Goal: Task Accomplishment & Management: Manage account settings

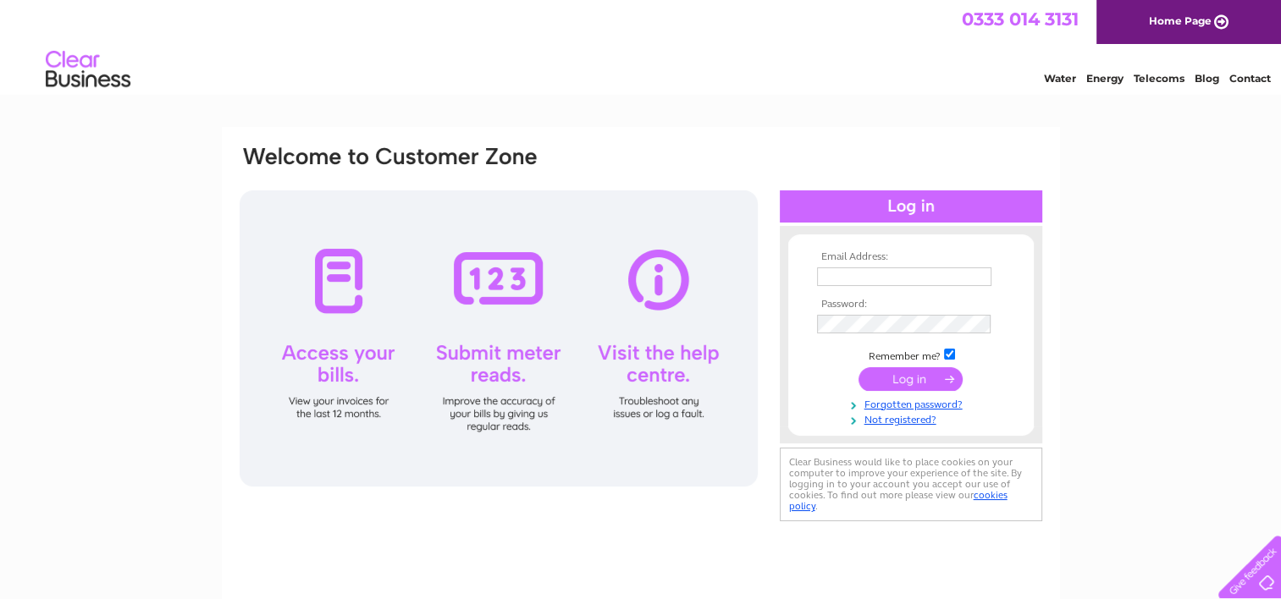
type input "careandmobility@hotmail.co.uk"
click at [935, 382] on input "submit" at bounding box center [910, 379] width 104 height 24
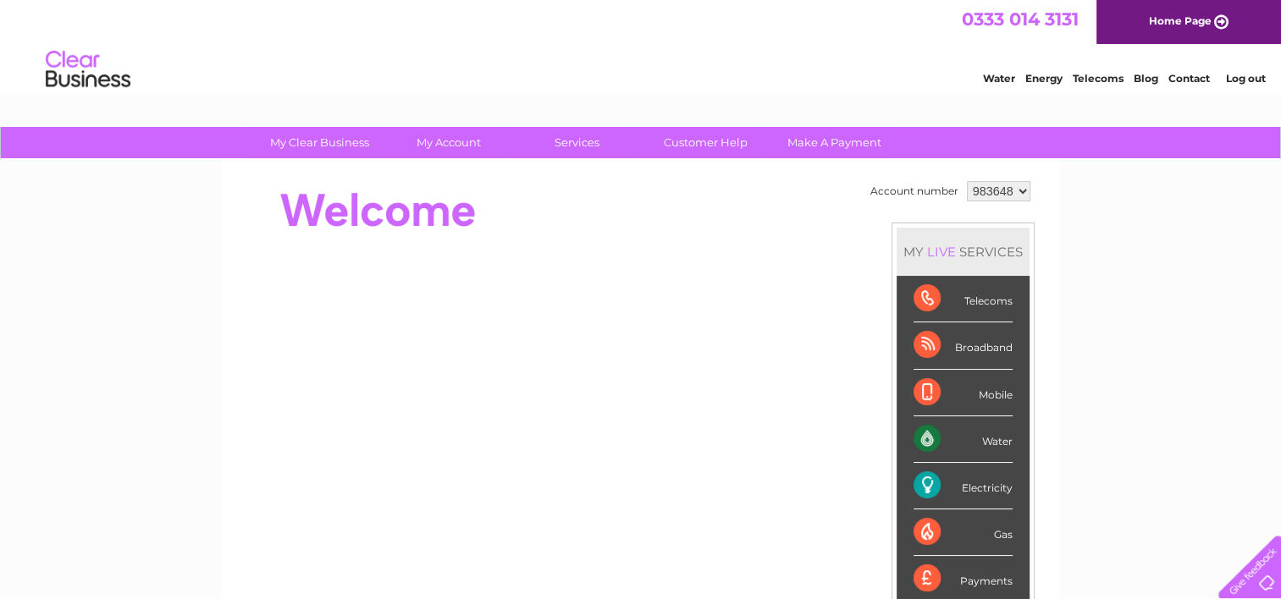
click at [819, 250] on div at bounding box center [546, 380] width 616 height 407
click at [1084, 75] on link "Telecoms" at bounding box center [1098, 78] width 51 height 13
click at [707, 142] on link "Customer Help" at bounding box center [706, 142] width 140 height 31
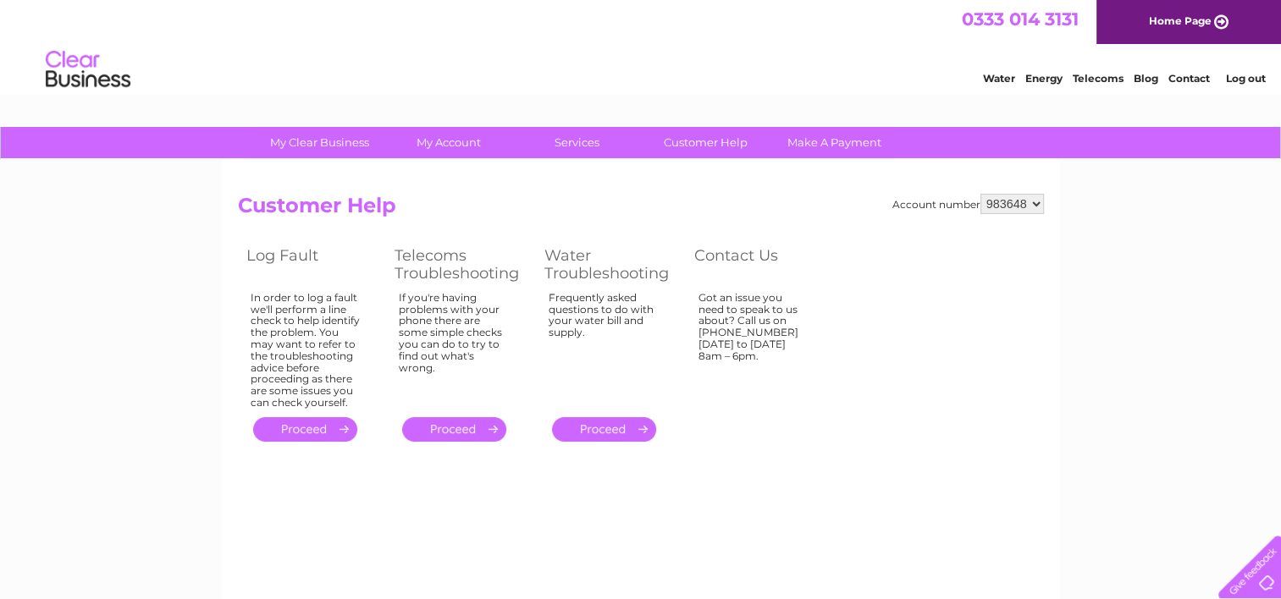
click at [1171, 84] on link "Contact" at bounding box center [1188, 78] width 41 height 13
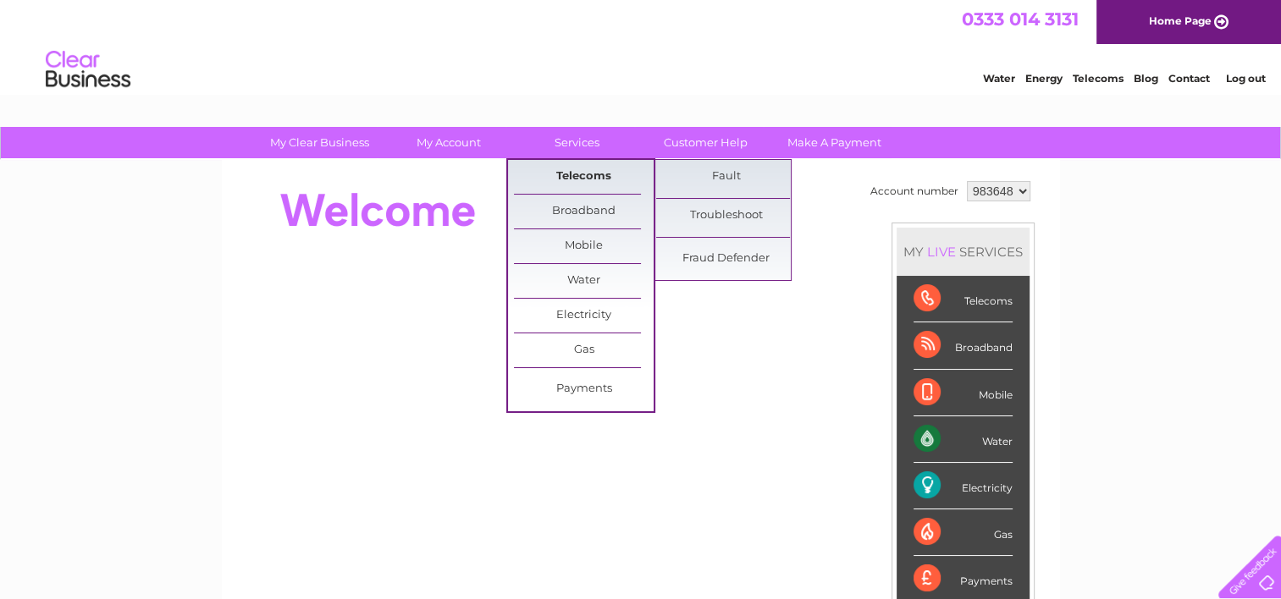
click at [583, 173] on link "Telecoms" at bounding box center [584, 177] width 140 height 34
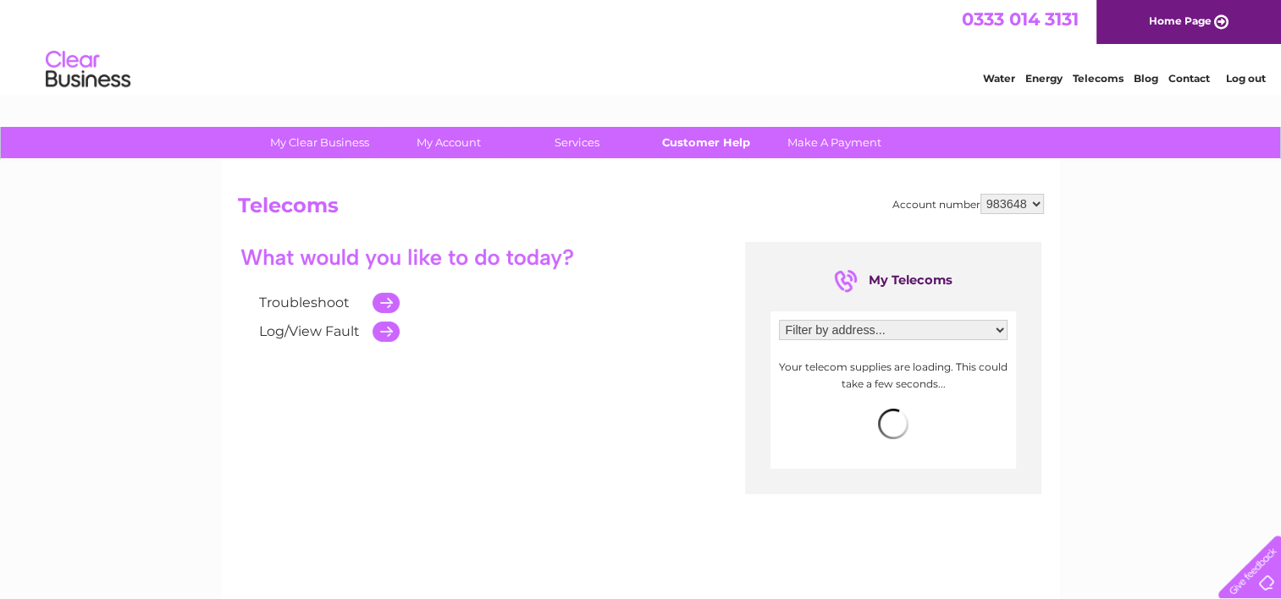
click at [682, 141] on link "Customer Help" at bounding box center [706, 142] width 140 height 31
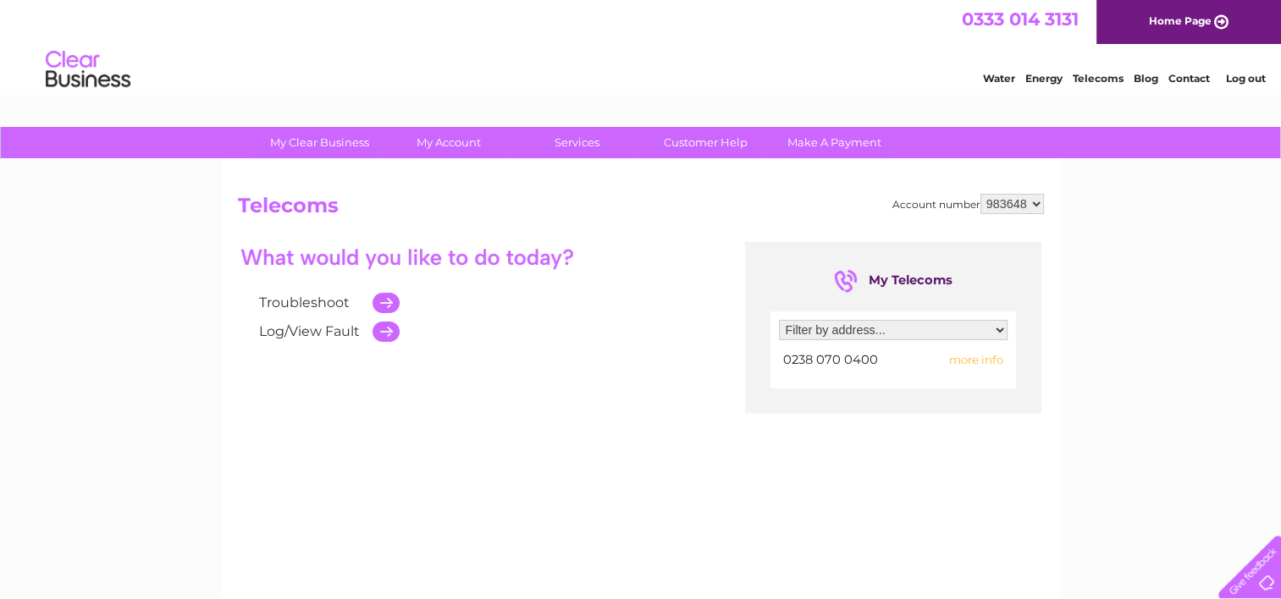
click at [862, 333] on select "Filter by address... Care & Mobility, 22 Shirley High Street, Southampton, Hamp…" at bounding box center [893, 330] width 229 height 20
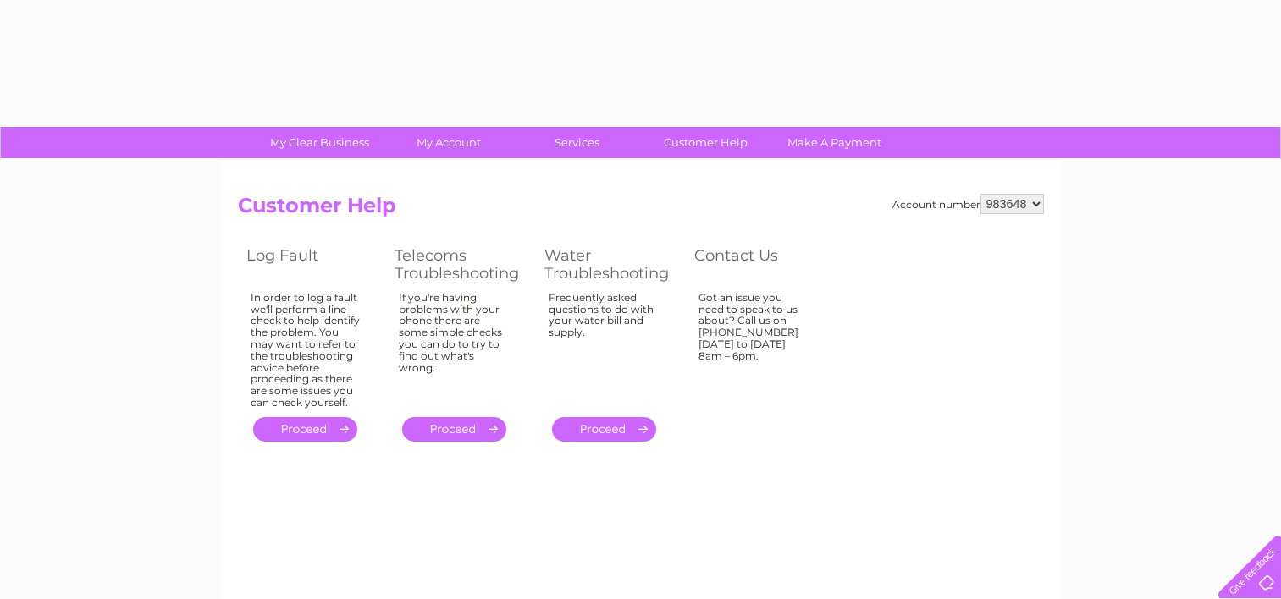
click at [862, 374] on div "Account number 983648 Customer Help Log Fault Telecoms Troubleshooting Water Tr…" at bounding box center [641, 320] width 806 height 252
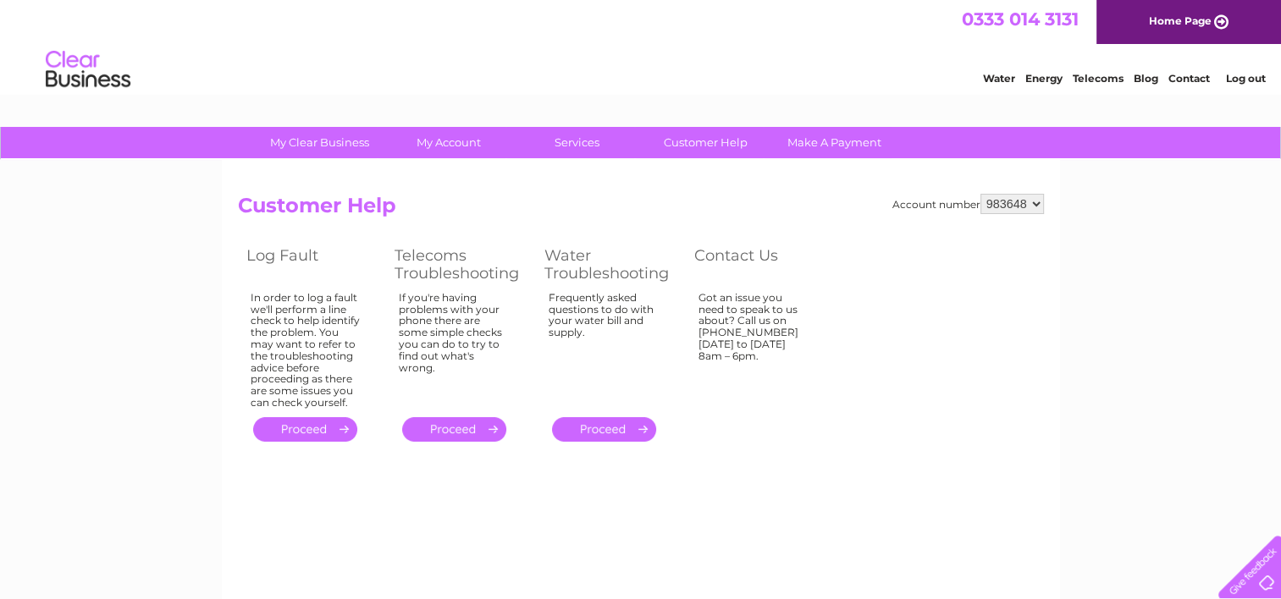
click at [487, 425] on link "." at bounding box center [454, 429] width 104 height 25
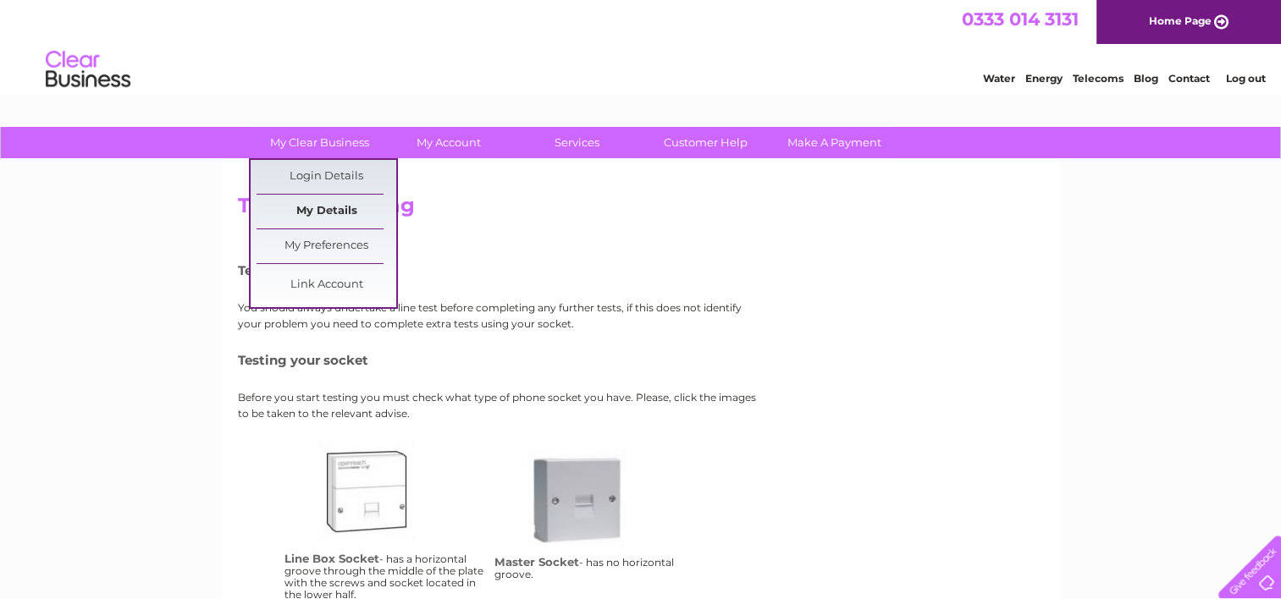
click at [342, 206] on link "My Details" at bounding box center [326, 212] width 140 height 34
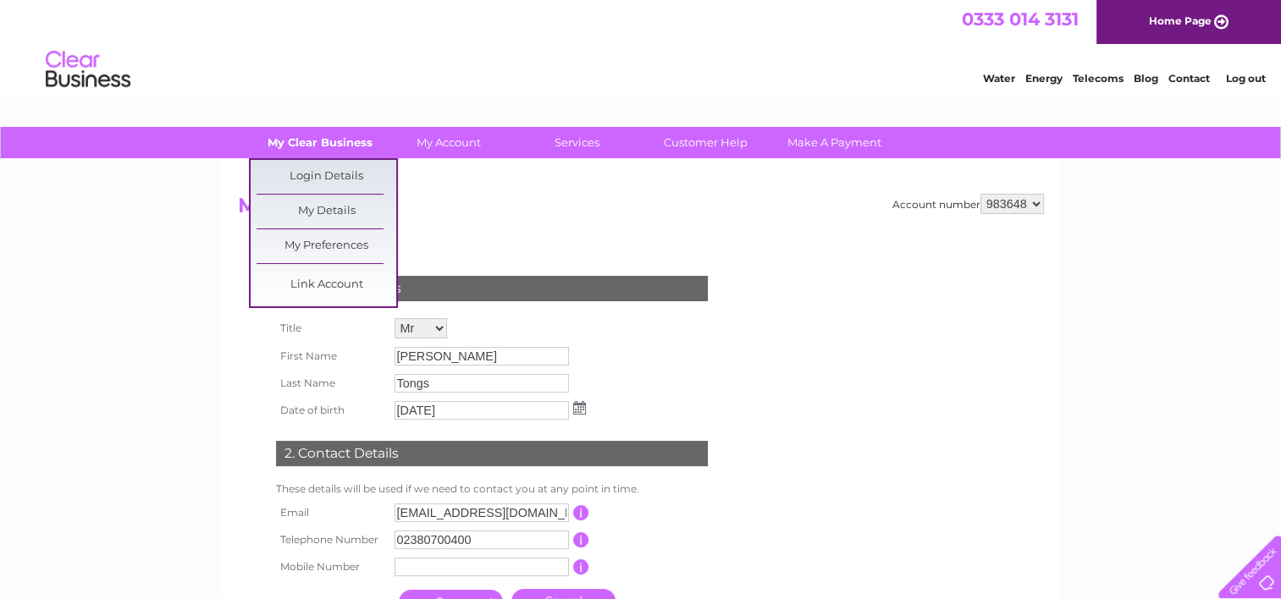
click at [331, 149] on link "My Clear Business" at bounding box center [320, 142] width 140 height 31
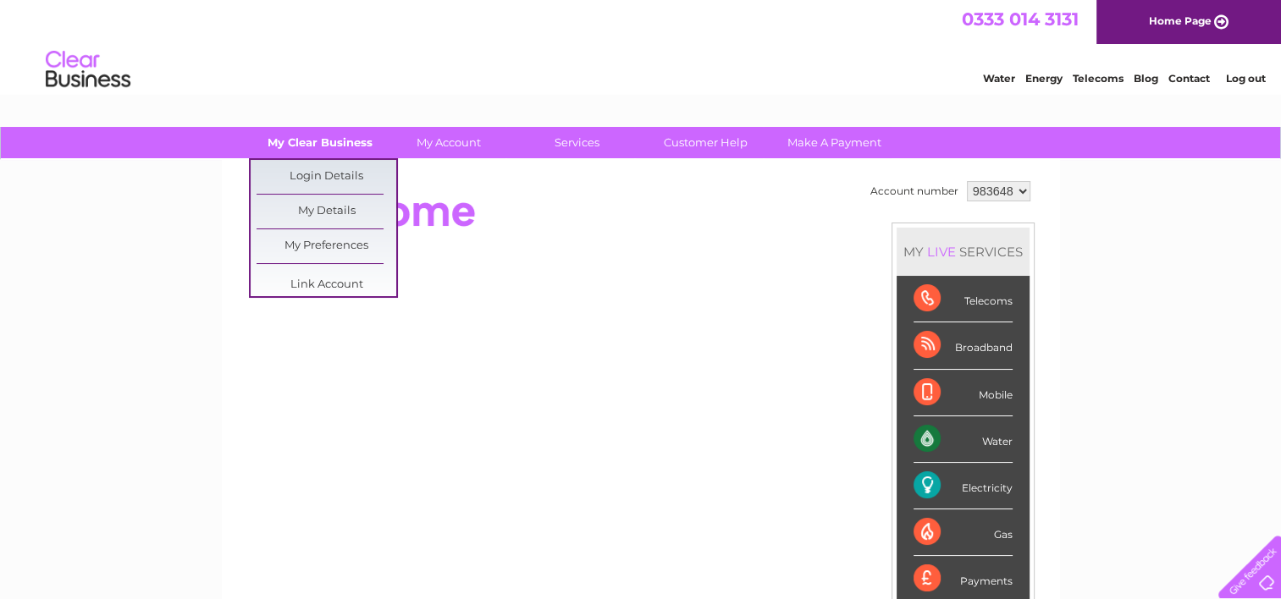
click at [336, 156] on link "My Clear Business" at bounding box center [320, 142] width 140 height 31
click at [341, 152] on link "My Clear Business" at bounding box center [320, 142] width 140 height 31
click at [339, 205] on link "My Details" at bounding box center [326, 212] width 140 height 34
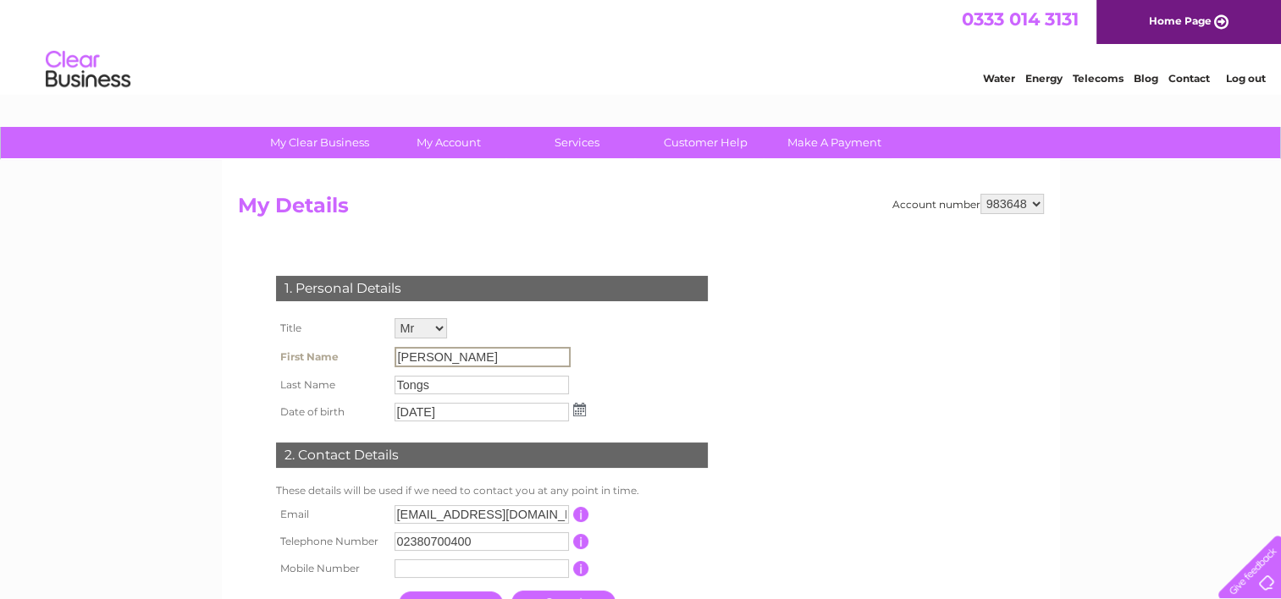
drag, startPoint x: 452, startPoint y: 352, endPoint x: 378, endPoint y: 352, distance: 74.5
click at [378, 352] on tr "First Name Nicholas" at bounding box center [431, 357] width 318 height 29
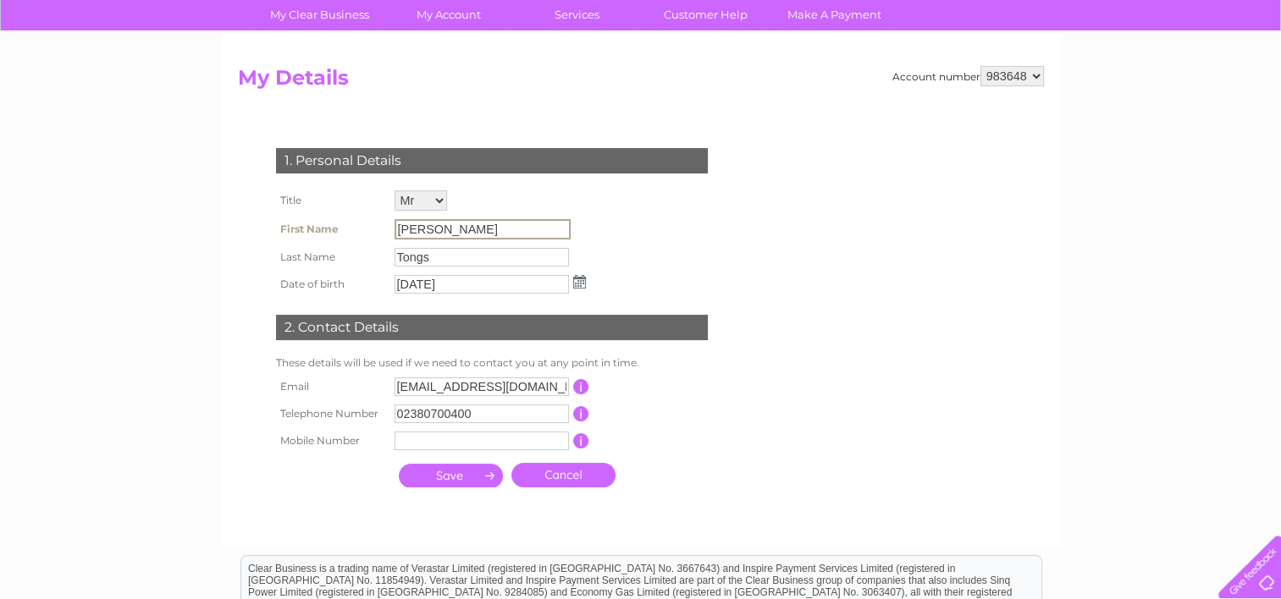
scroll to position [169, 0]
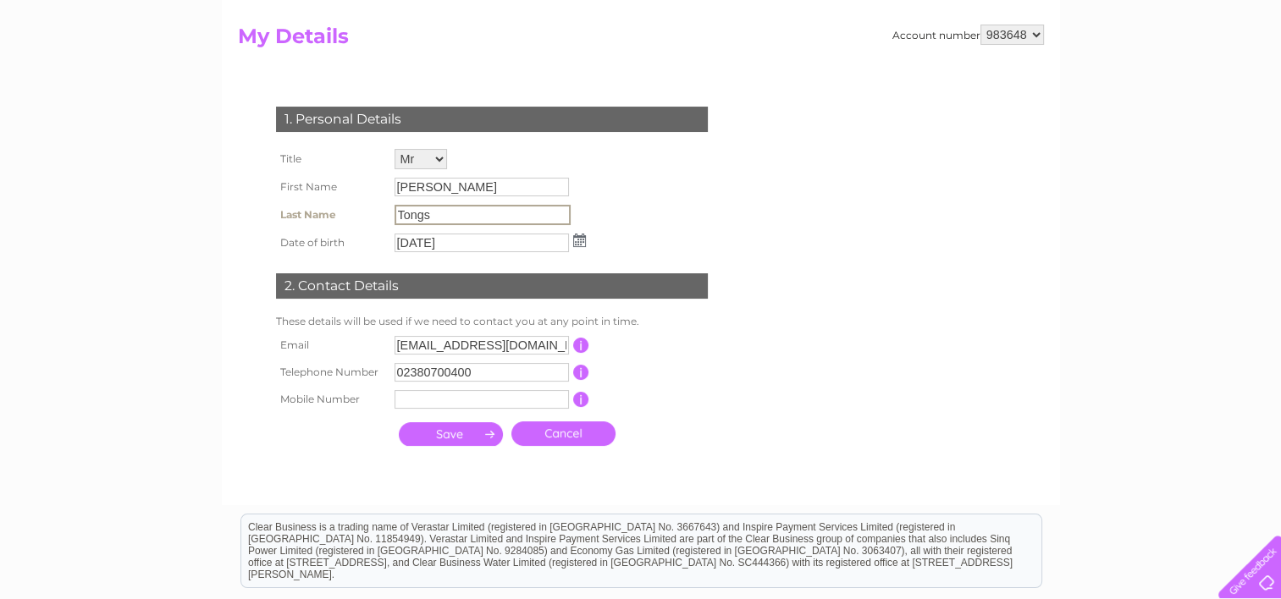
click at [444, 218] on input "Tongs" at bounding box center [482, 215] width 176 height 20
drag, startPoint x: 440, startPoint y: 218, endPoint x: 383, endPoint y: 211, distance: 58.1
click at [383, 211] on tr "Last Name Tongs" at bounding box center [431, 215] width 318 height 29
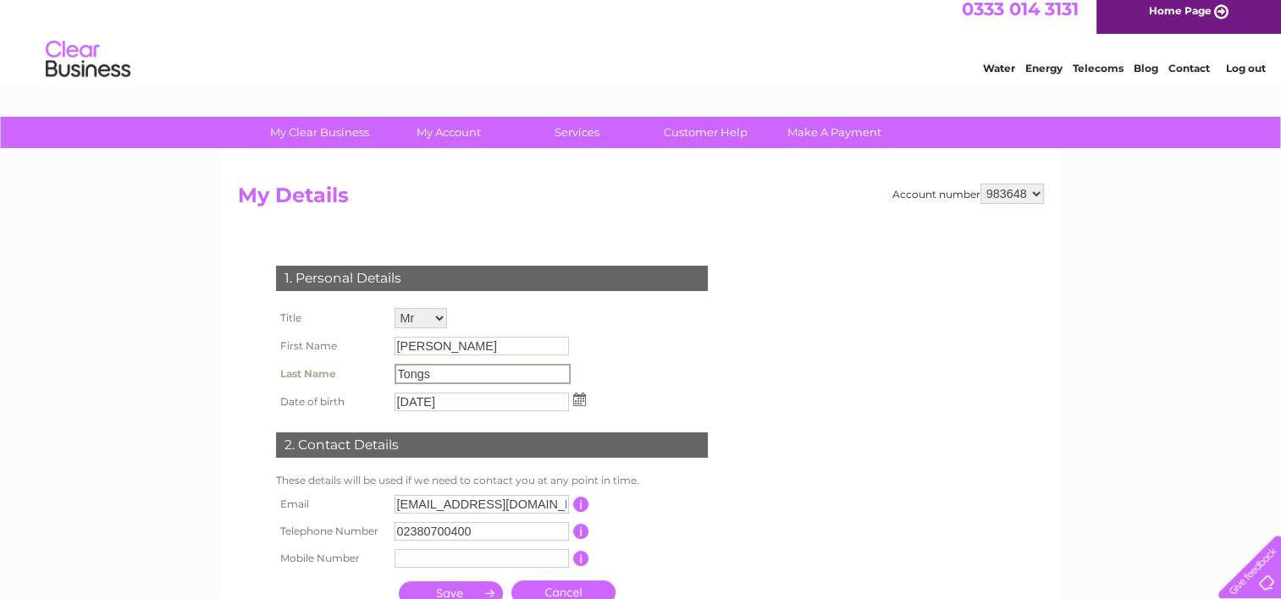
scroll to position [0, 0]
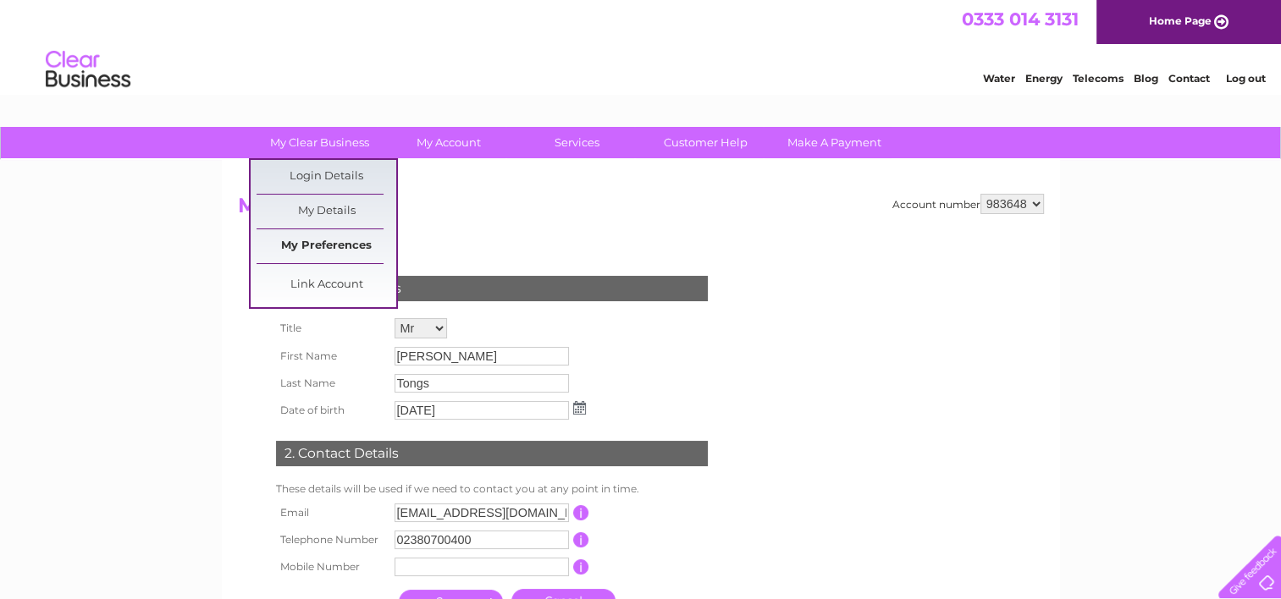
click at [314, 238] on link "My Preferences" at bounding box center [326, 246] width 140 height 34
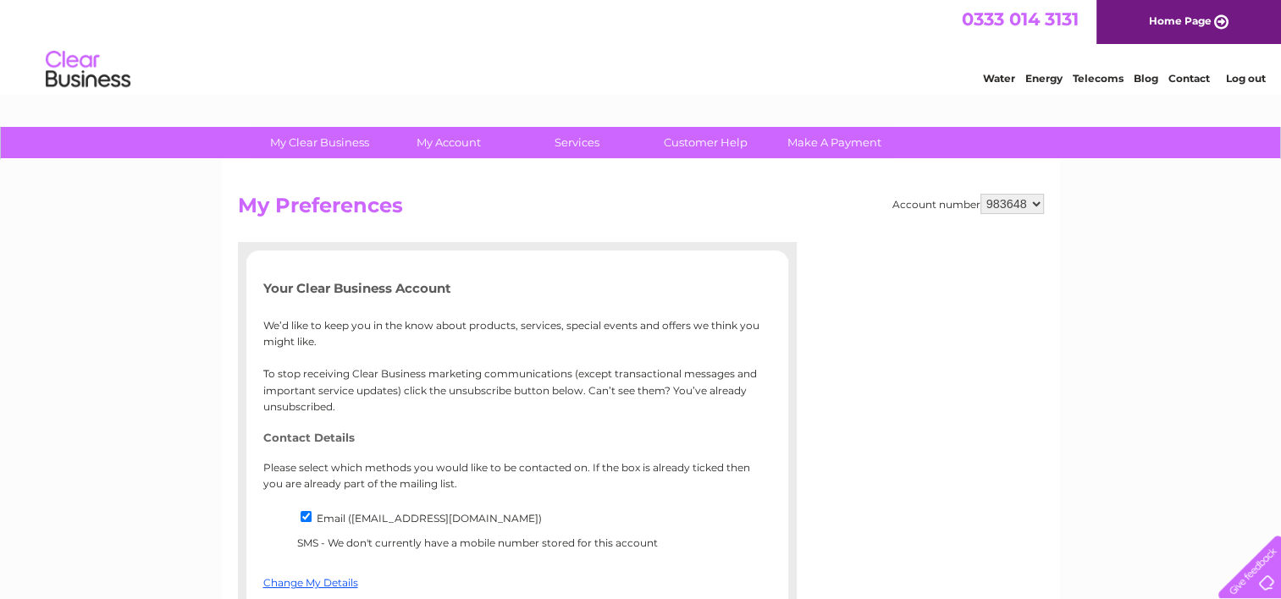
click at [459, 206] on h2 "My Preferences" at bounding box center [641, 210] width 806 height 32
